Goal: Navigation & Orientation: Find specific page/section

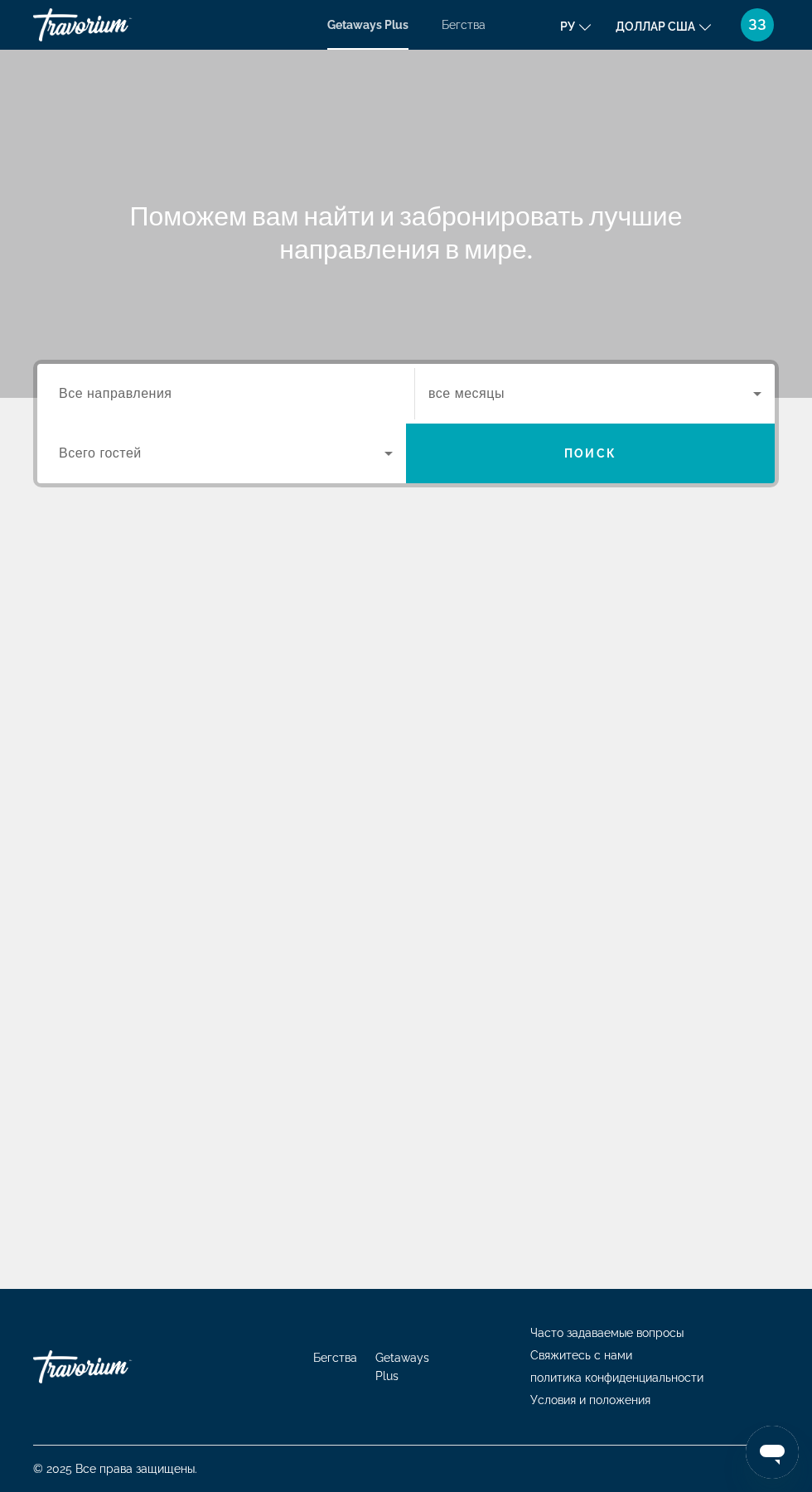
click at [468, 27] on font "Бегства" at bounding box center [463, 25] width 44 height 13
click at [627, 766] on div "Поможем вам найти и забронировать лучшие направления в мире. Destination Все на…" at bounding box center [406, 669] width 812 height 1239
click at [672, 604] on div "Main content" at bounding box center [406, 590] width 746 height 124
click at [545, 659] on div "Поможем вам найти и забронировать лучшие направления в мире. Destination Все на…" at bounding box center [406, 669] width 812 height 1239
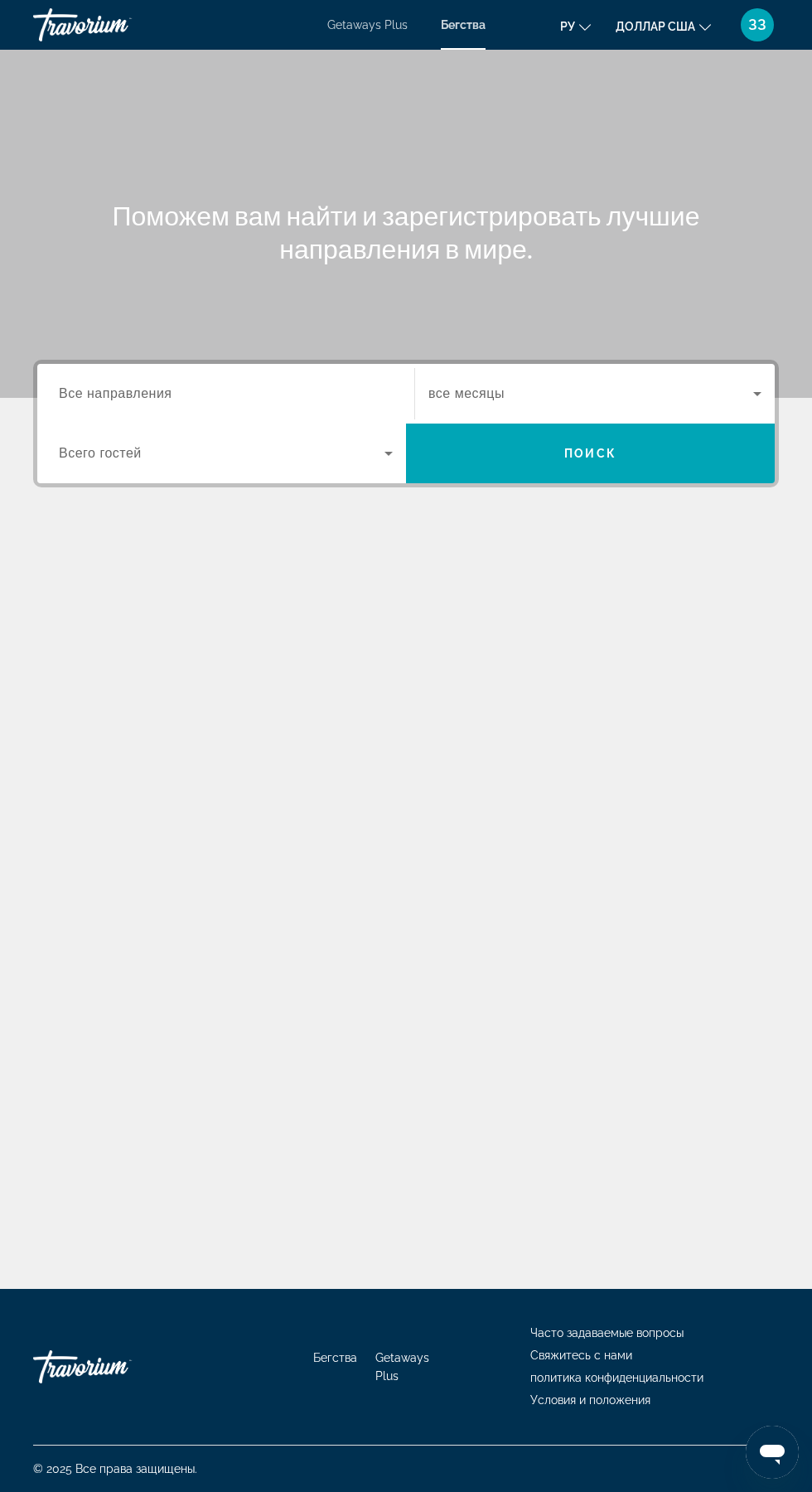
click at [481, 26] on font "Бегства" at bounding box center [463, 25] width 45 height 13
click at [754, 25] on font "ЗЗ" at bounding box center [756, 24] width 18 height 17
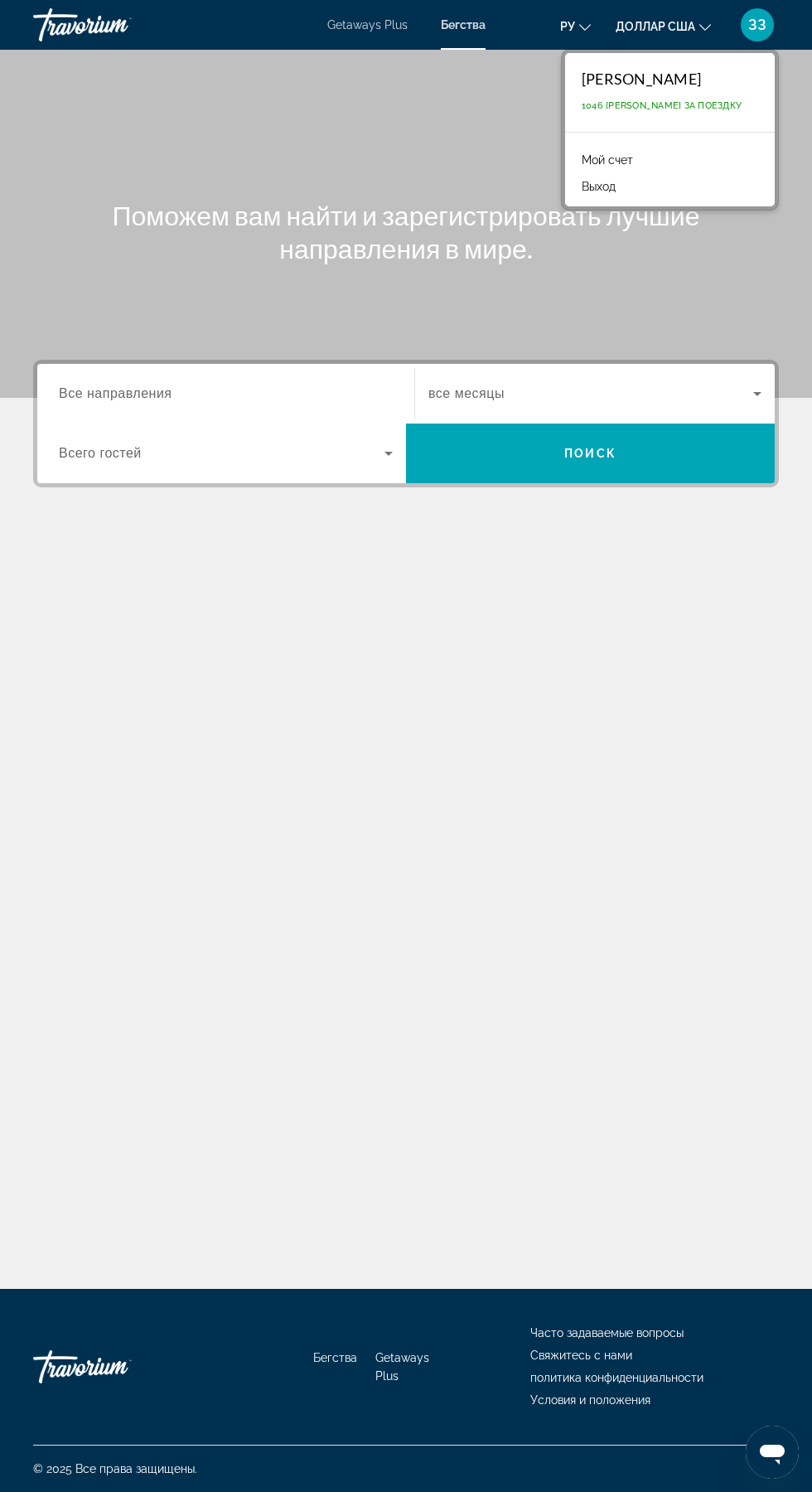
click at [413, 1382] on font "Getaways Plus" at bounding box center [403, 1366] width 54 height 32
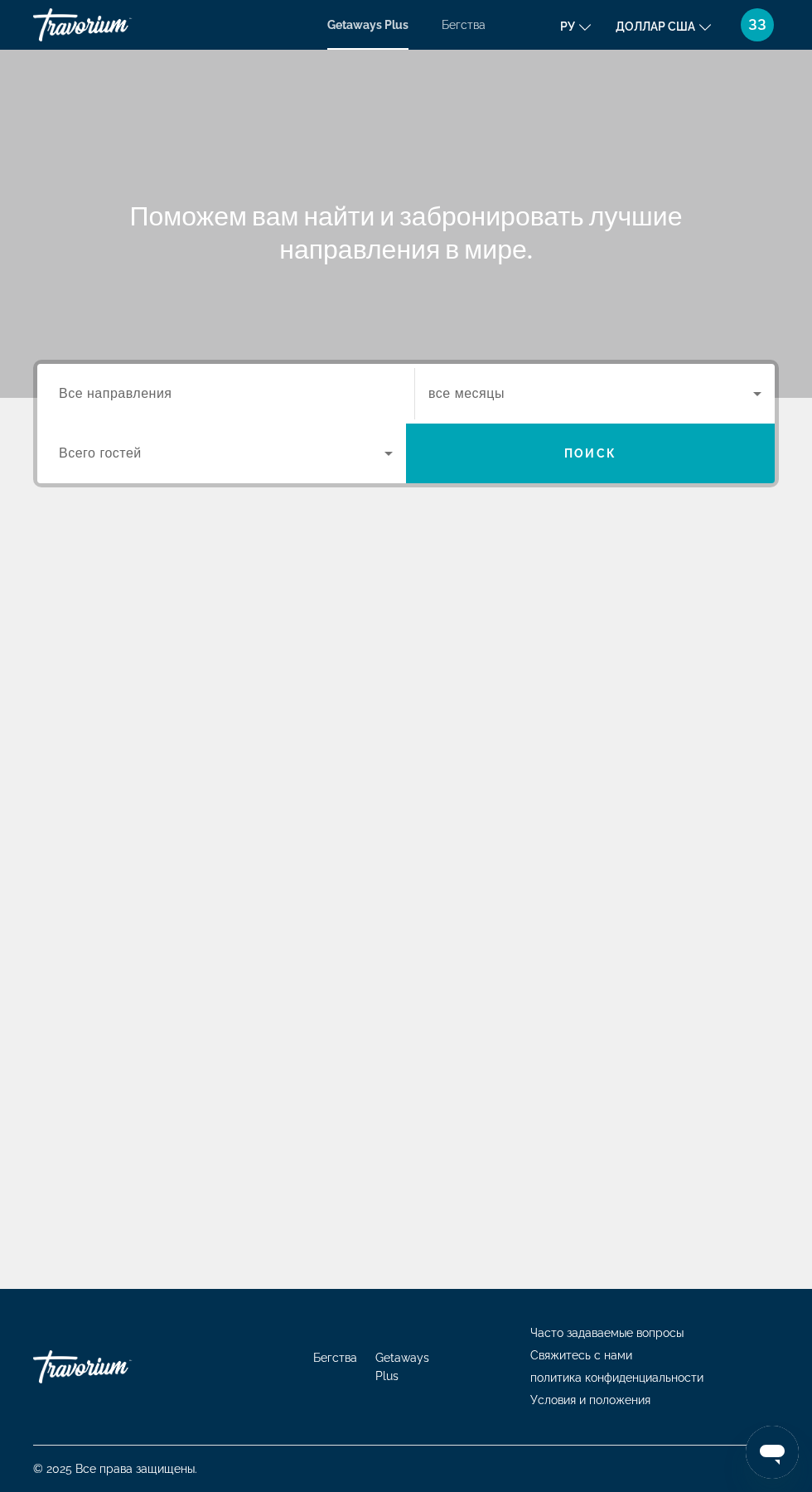
click at [406, 1382] on font "Getaways Plus" at bounding box center [403, 1366] width 54 height 32
click at [357, 1364] on font "Бегства" at bounding box center [335, 1357] width 44 height 13
click at [646, 1339] on font "Часто задаваемые вопросы" at bounding box center [606, 1332] width 153 height 13
